Goal: Information Seeking & Learning: Learn about a topic

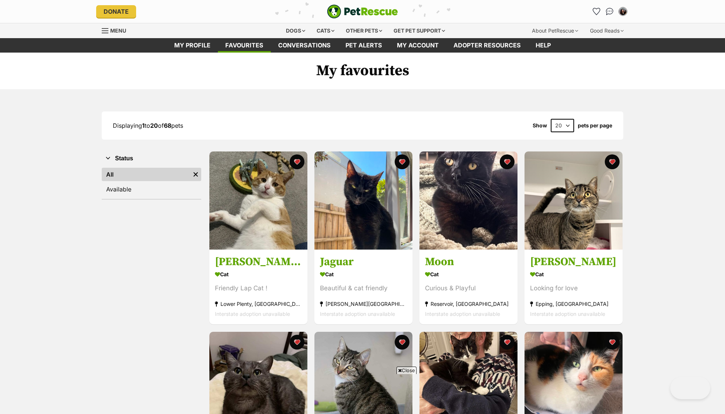
scroll to position [488, 0]
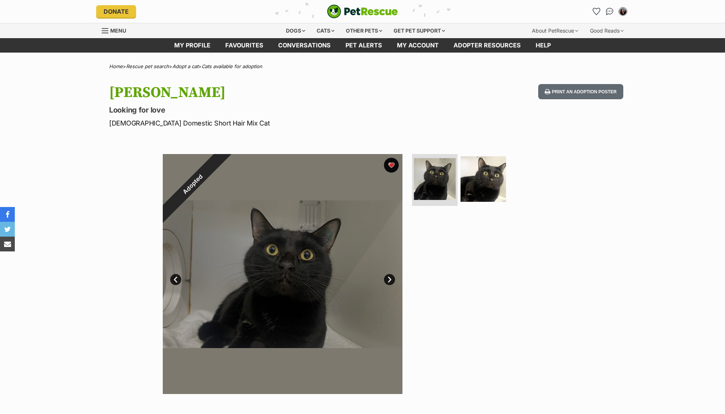
scroll to position [-2, 0]
click at [246, 43] on link "Favourites" at bounding box center [244, 45] width 53 height 14
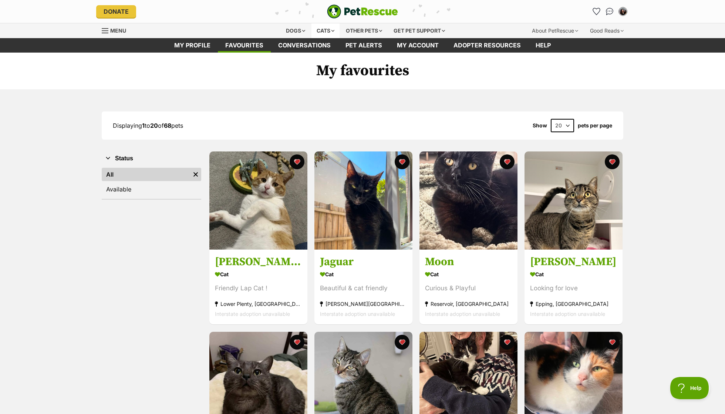
click at [326, 30] on div "Cats" at bounding box center [326, 30] width 28 height 15
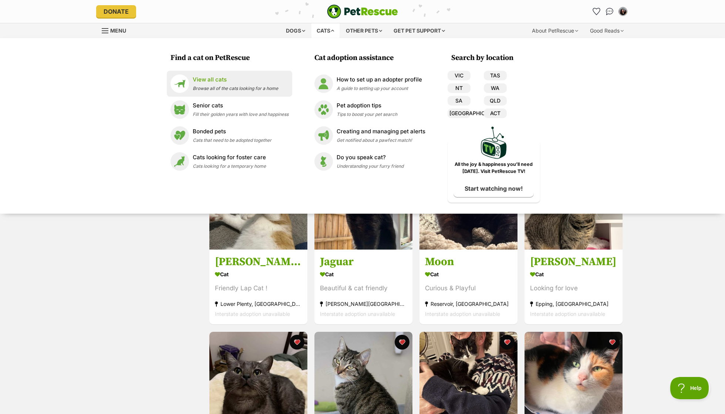
click at [253, 95] on li "View all cats Browse all of the cats looking for a home" at bounding box center [229, 84] width 125 height 26
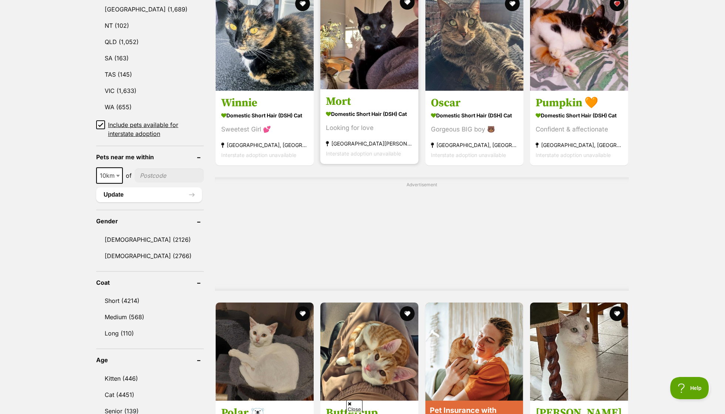
scroll to position [410, 0]
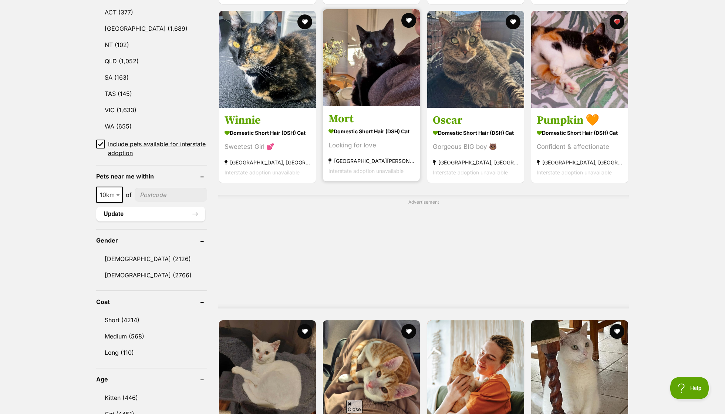
click at [374, 132] on strong "Domestic Short Hair (DSH) Cat" at bounding box center [372, 131] width 86 height 11
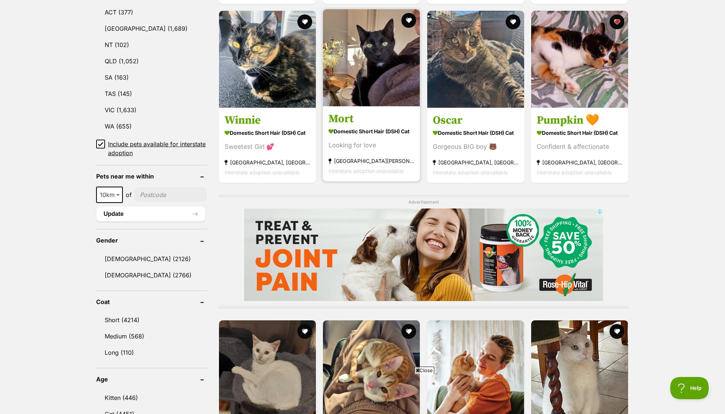
click at [374, 141] on div "Looking for love" at bounding box center [372, 145] width 86 height 10
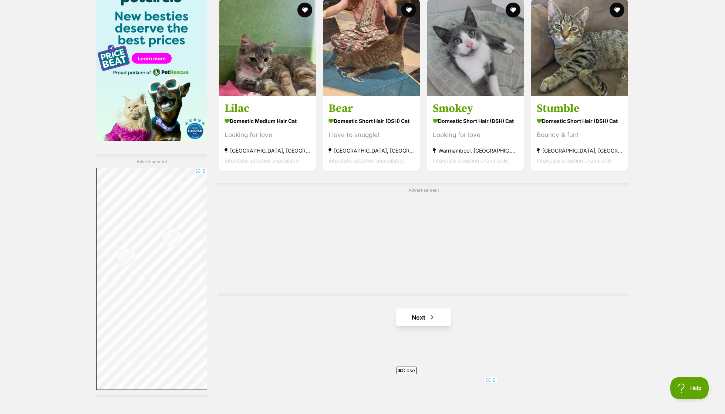
scroll to position [1242, 0]
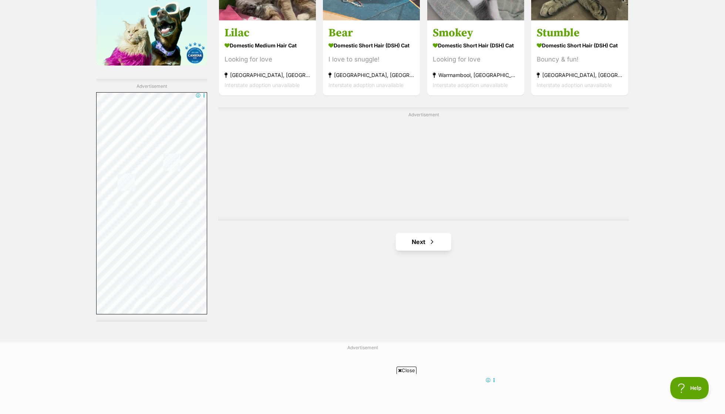
drag, startPoint x: 435, startPoint y: 246, endPoint x: 431, endPoint y: 241, distance: 6.7
click at [435, 246] on link "Next" at bounding box center [424, 242] width 56 height 18
click at [431, 241] on span "Next page" at bounding box center [431, 241] width 7 height 9
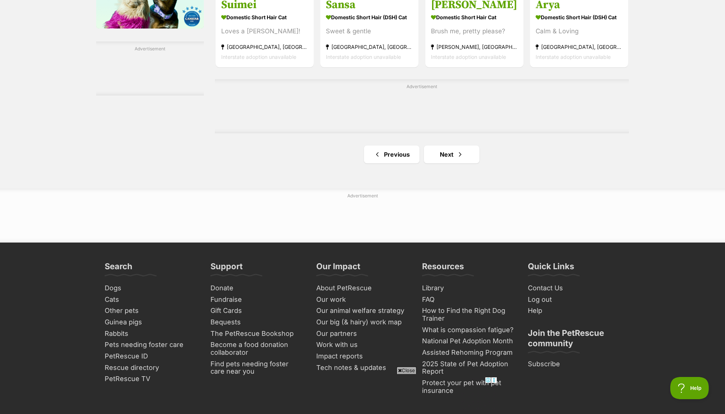
scroll to position [1231, 0]
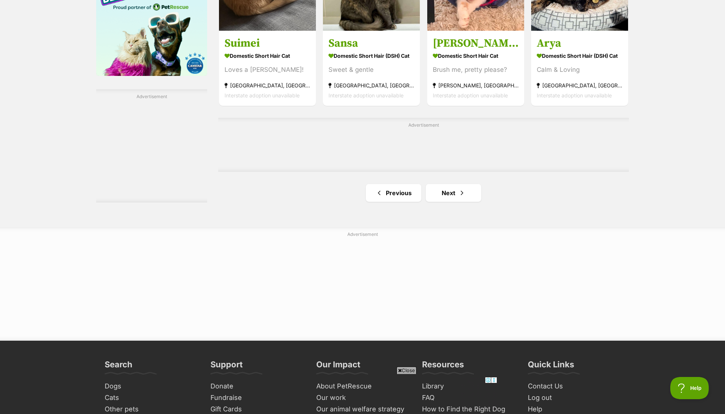
click at [441, 227] on div "Advertisement" at bounding box center [362, 284] width 725 height 114
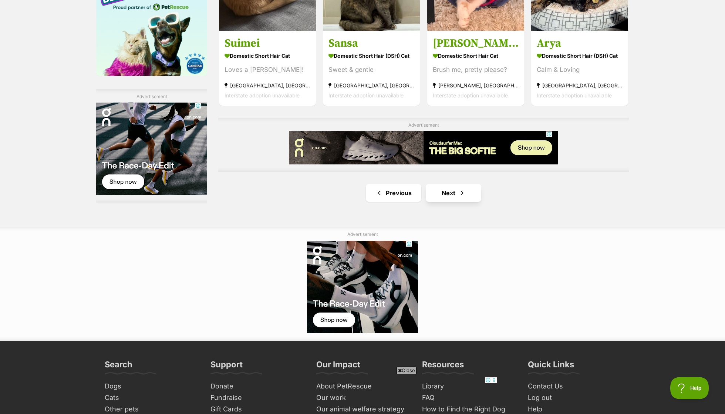
click at [437, 191] on link "Next" at bounding box center [454, 193] width 56 height 18
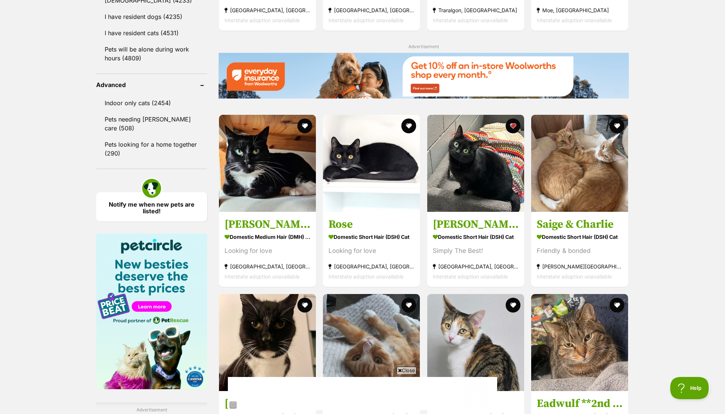
scroll to position [923, 0]
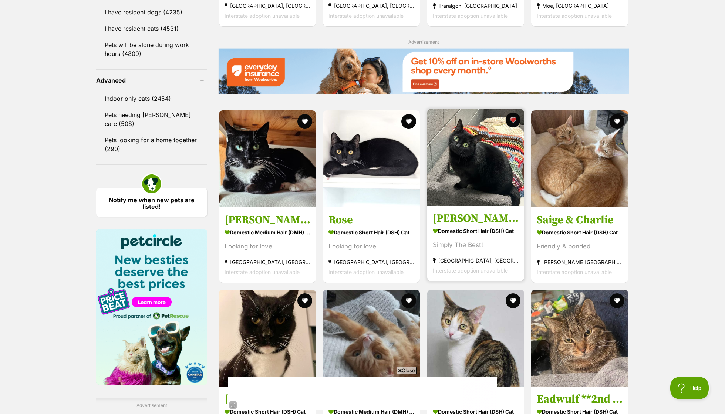
click at [480, 225] on strong "Domestic Short Hair (DSH) Cat" at bounding box center [476, 230] width 86 height 11
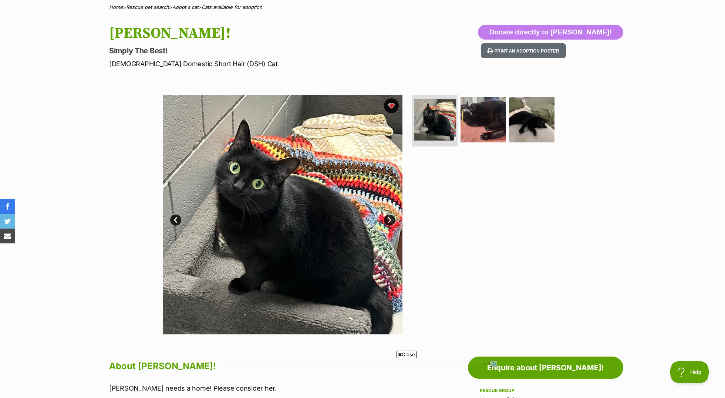
scroll to position [46, 0]
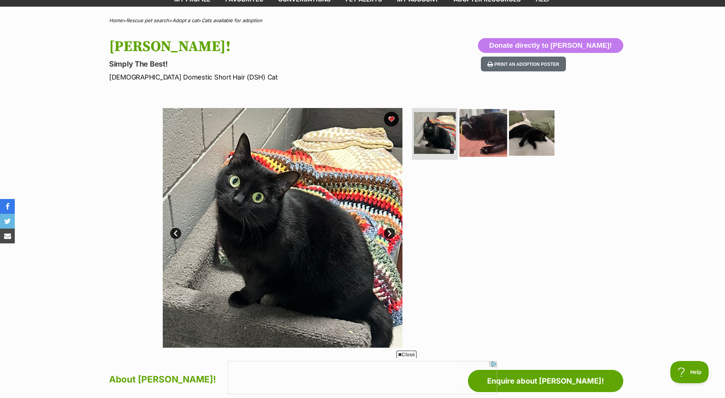
click at [468, 142] on img at bounding box center [484, 133] width 48 height 48
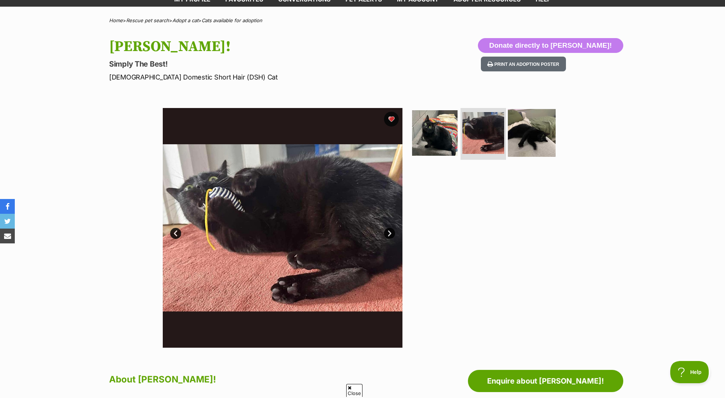
click at [533, 132] on img at bounding box center [532, 133] width 48 height 48
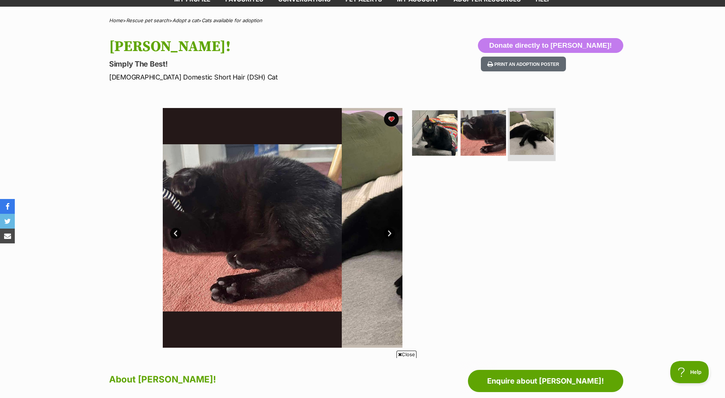
scroll to position [0, 0]
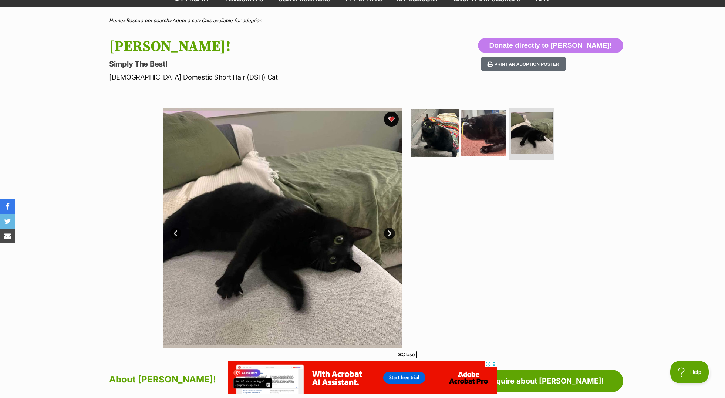
click at [436, 137] on img at bounding box center [435, 133] width 48 height 48
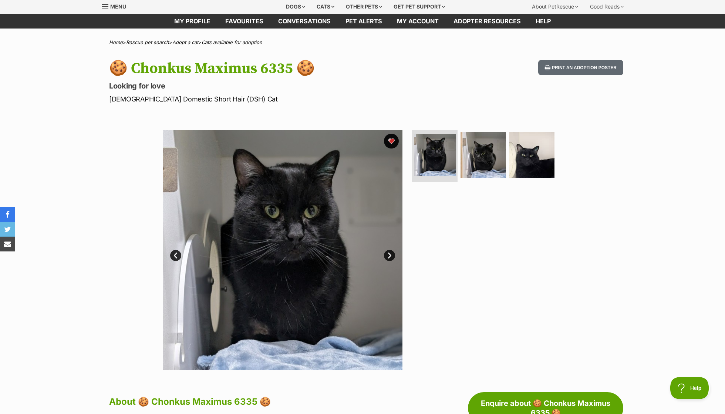
scroll to position [14, 0]
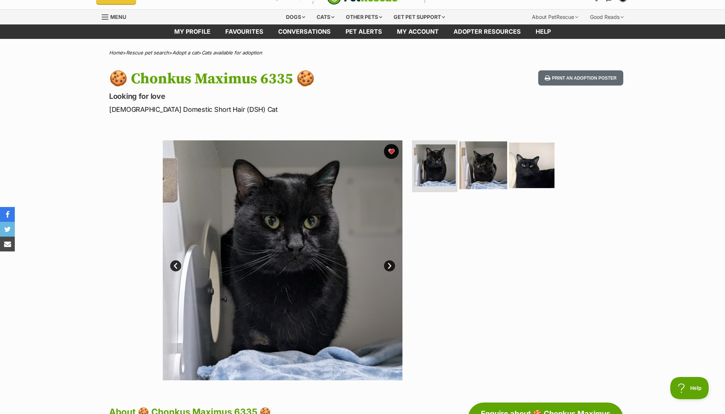
click at [489, 156] on img at bounding box center [484, 165] width 48 height 48
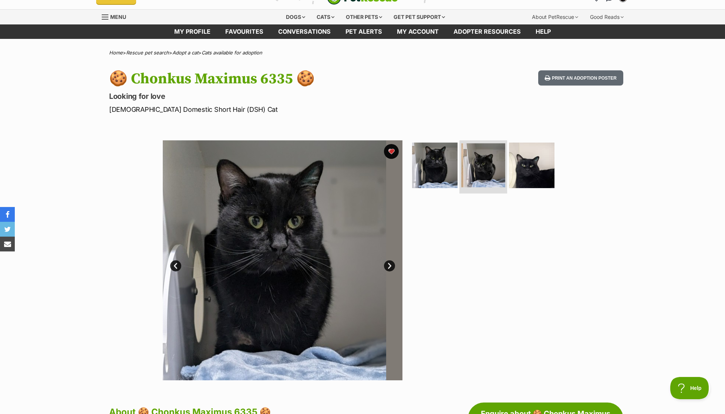
scroll to position [0, 0]
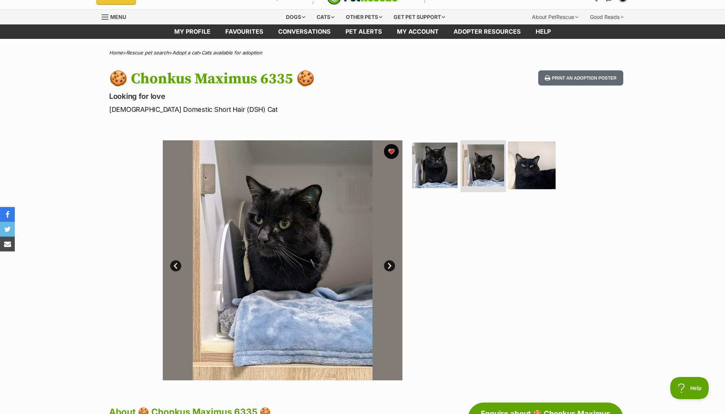
click at [533, 166] on img at bounding box center [532, 165] width 48 height 48
